Goal: Information Seeking & Learning: Learn about a topic

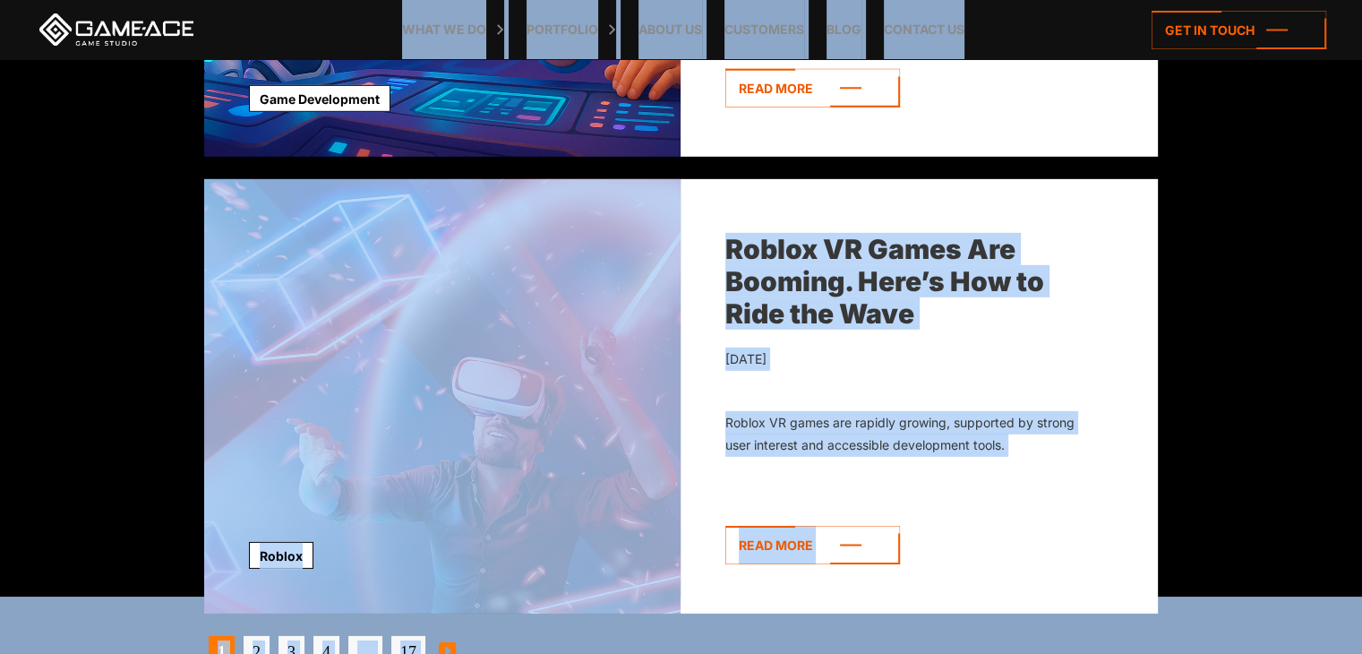
scroll to position [5504, 0]
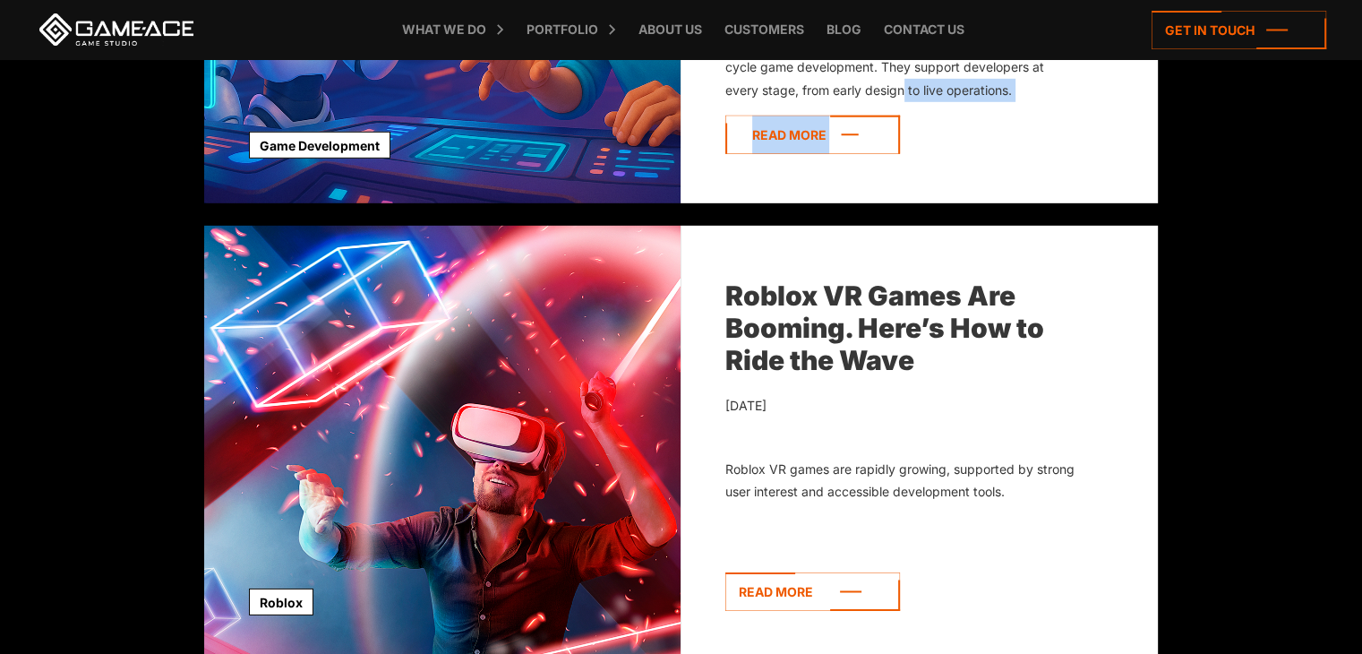
drag, startPoint x: 0, startPoint y: 0, endPoint x: 899, endPoint y: 137, distance: 909.4
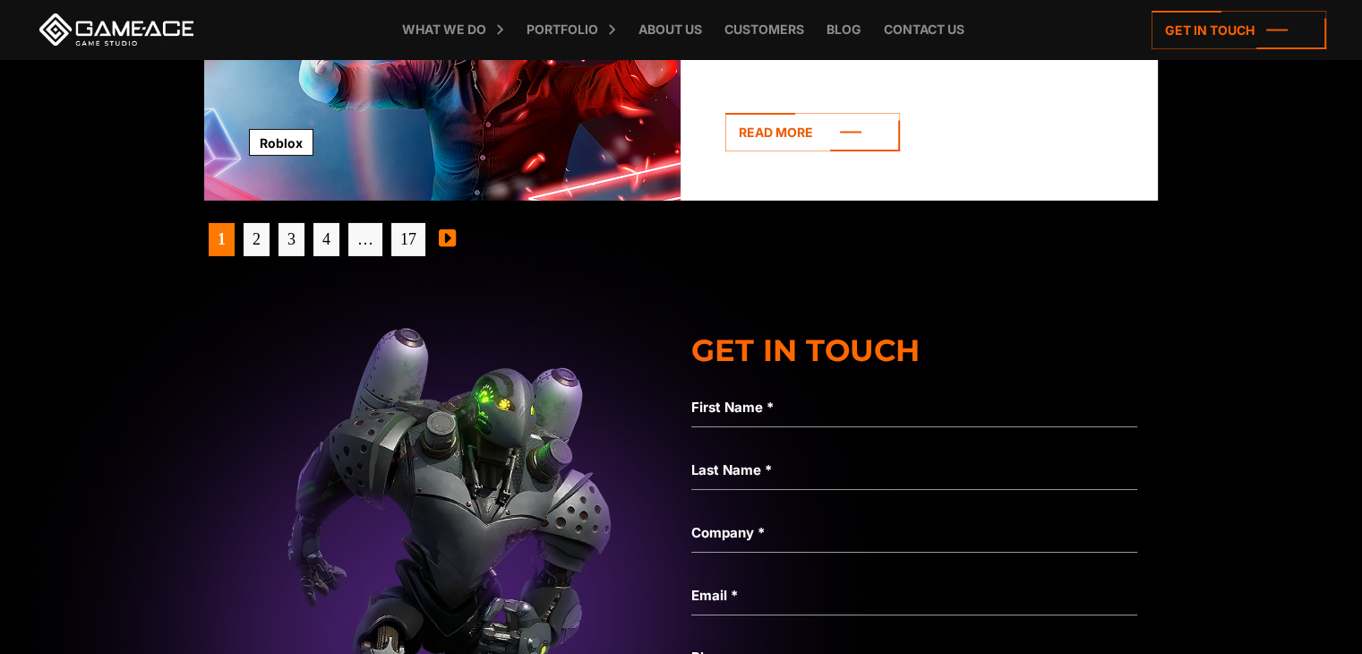
scroll to position [5963, 0]
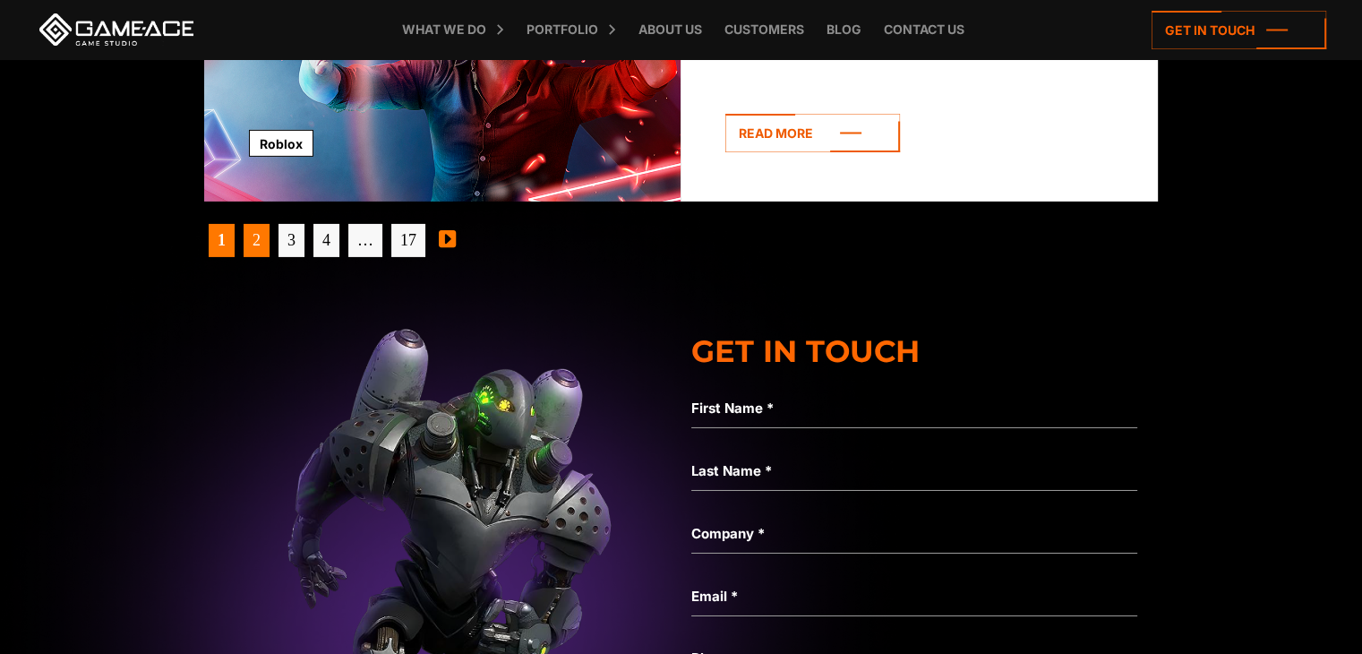
click at [250, 244] on link "2" at bounding box center [257, 240] width 26 height 33
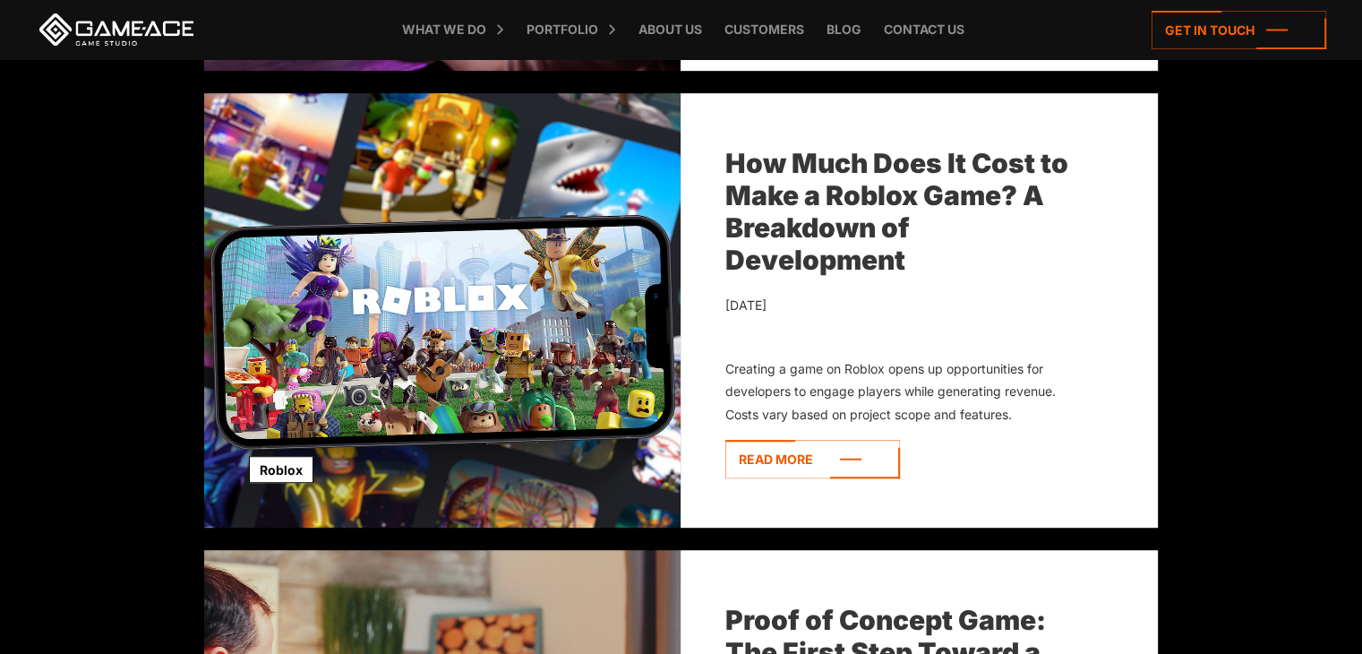
scroll to position [1067, 0]
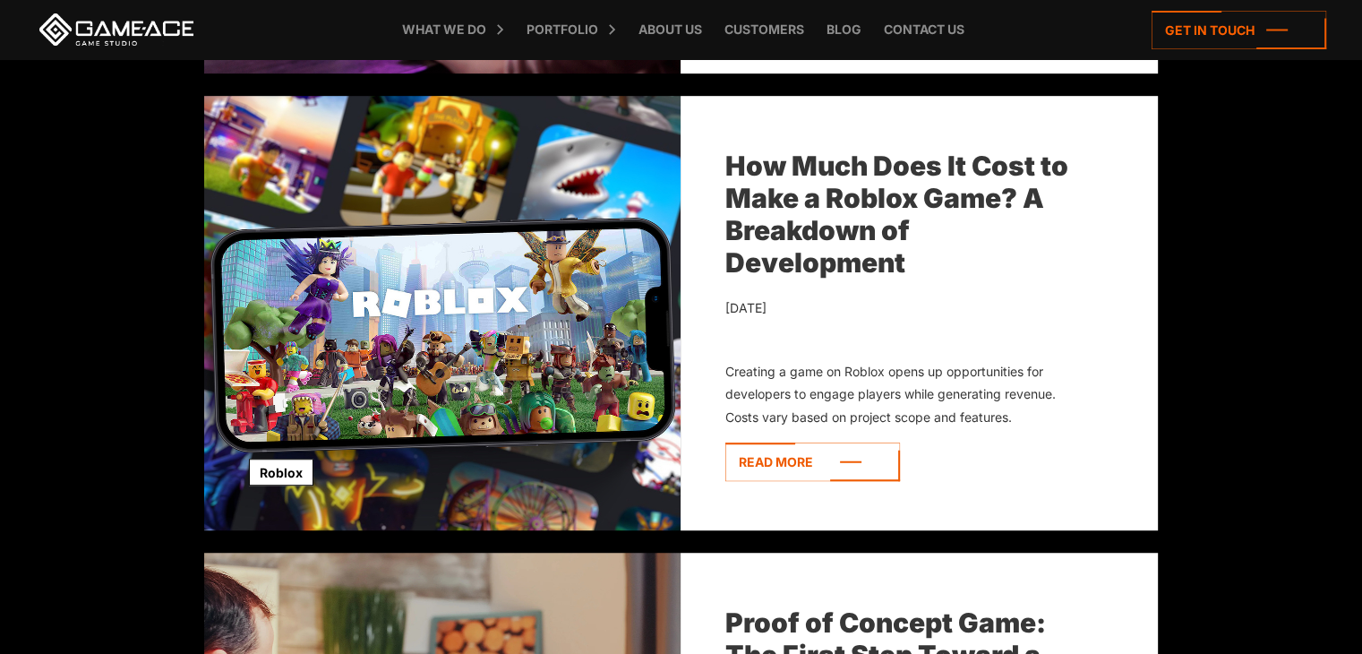
click at [855, 207] on link "How Much Does It Cost to Make a Roblox Game? A Breakdown of Development" at bounding box center [896, 214] width 343 height 129
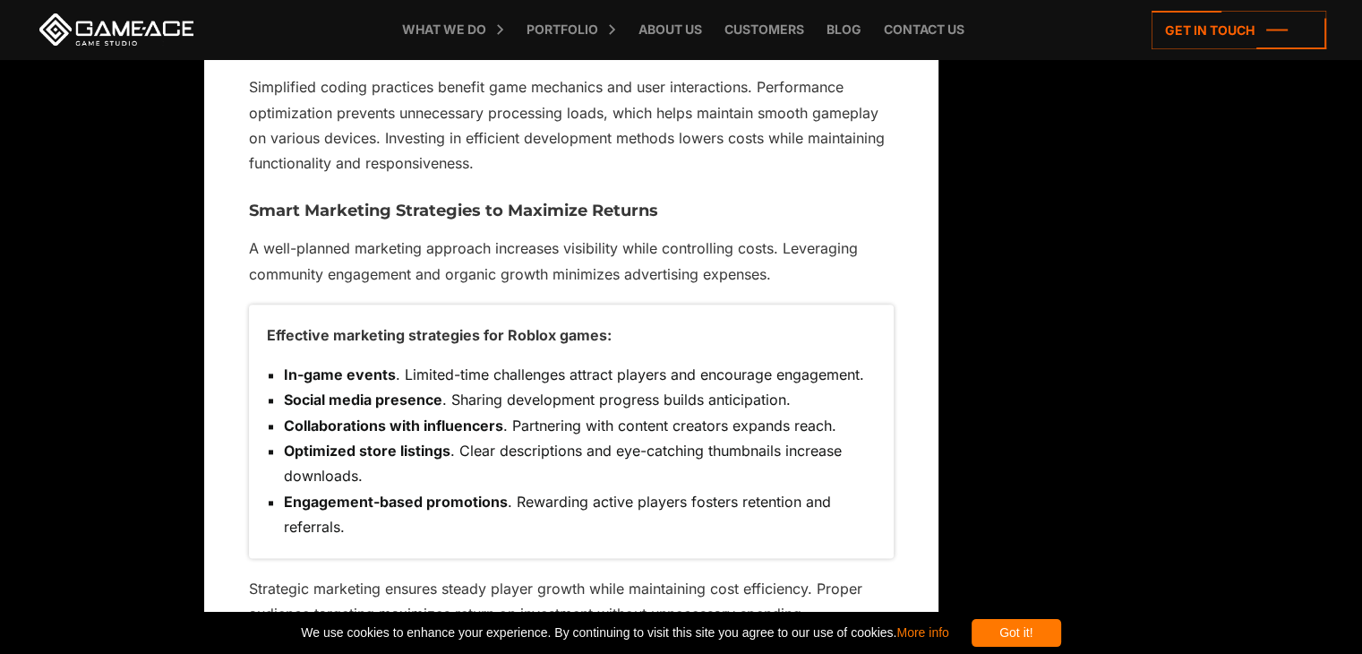
scroll to position [8945, 0]
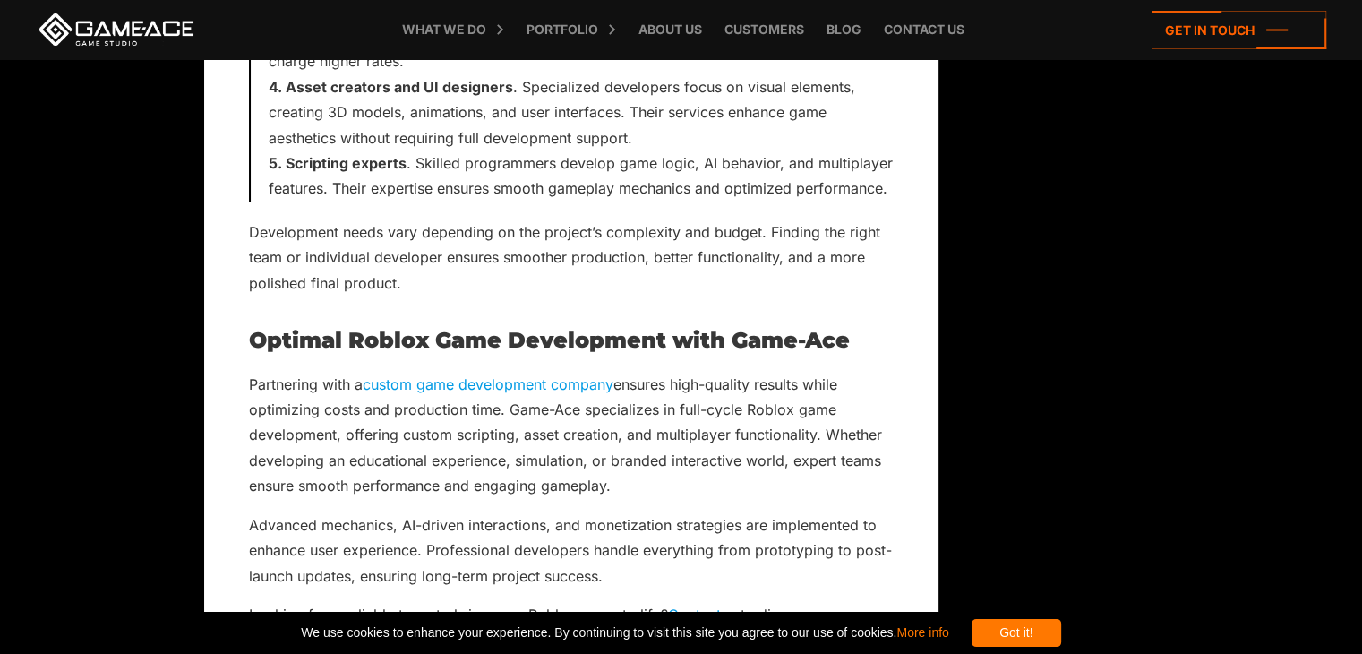
scroll to position [9918, 0]
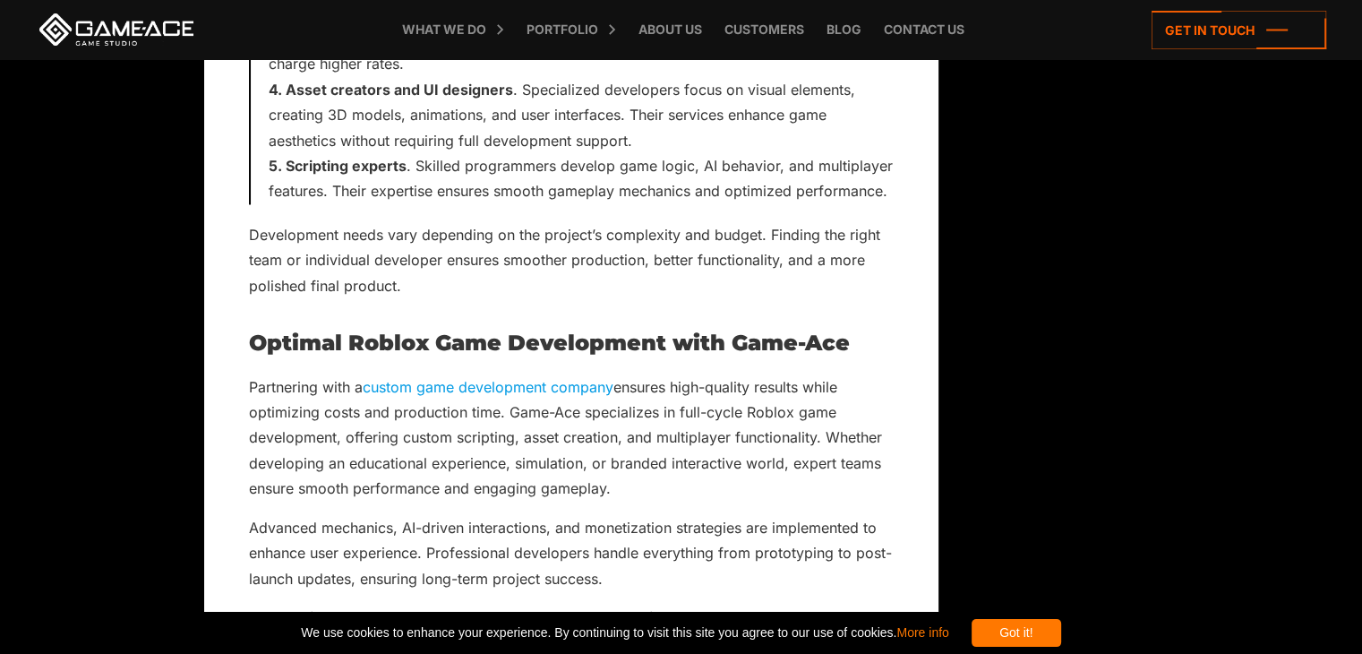
click at [495, 330] on h2 "Optimal Roblox Game Development with Game-Ace" at bounding box center [571, 341] width 645 height 23
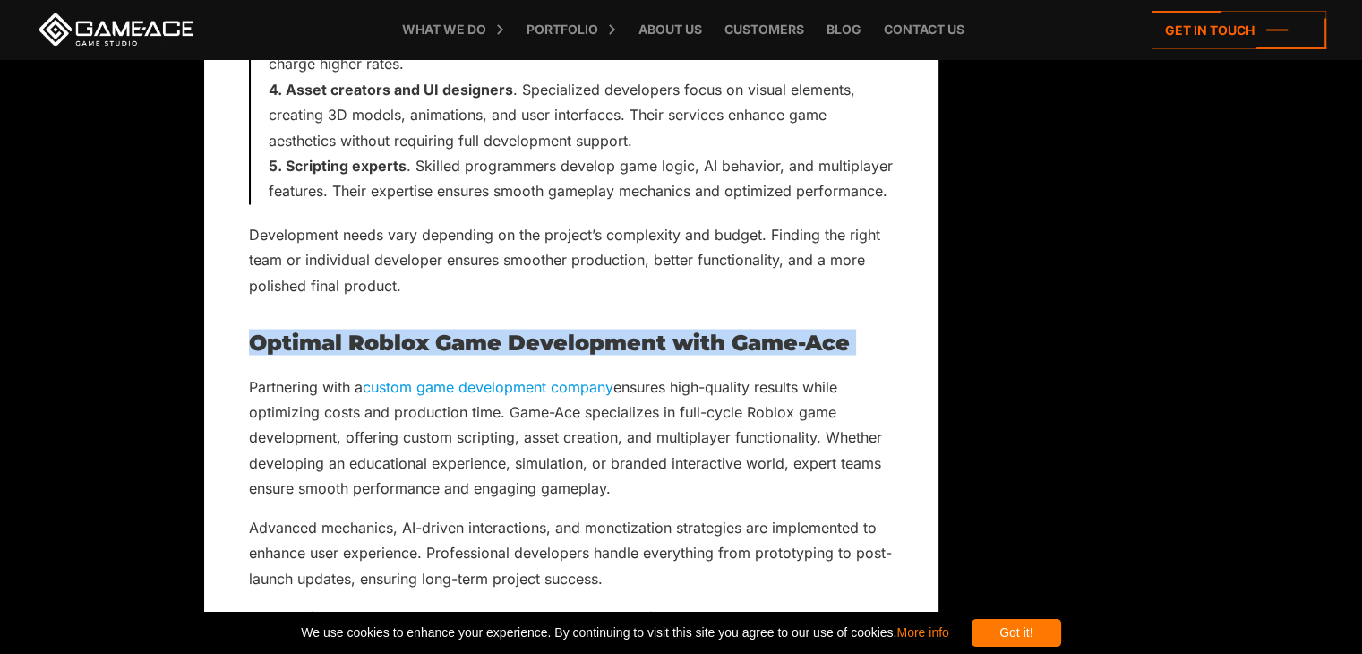
click at [495, 330] on h2 "Optimal Roblox Game Development with Game-Ace" at bounding box center [571, 341] width 645 height 23
